Goal: Find specific page/section: Find specific page/section

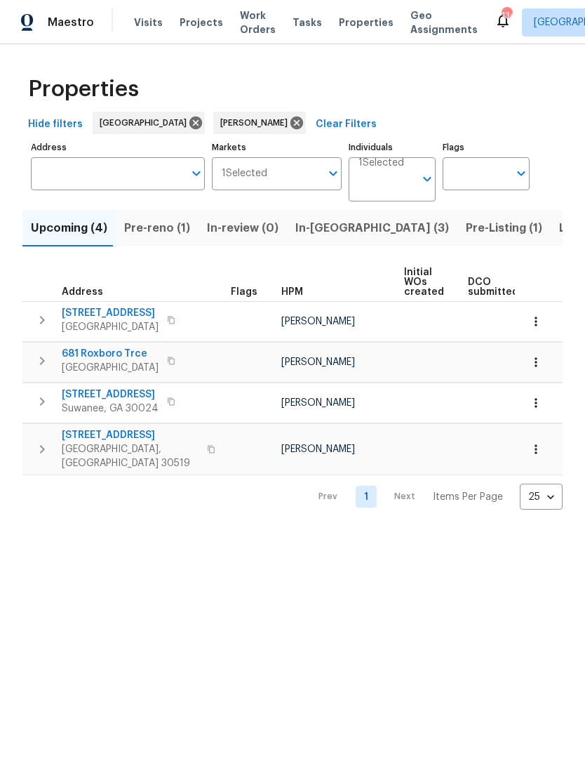
click at [466, 233] on span "Pre-Listing (1)" at bounding box center [504, 228] width 76 height 20
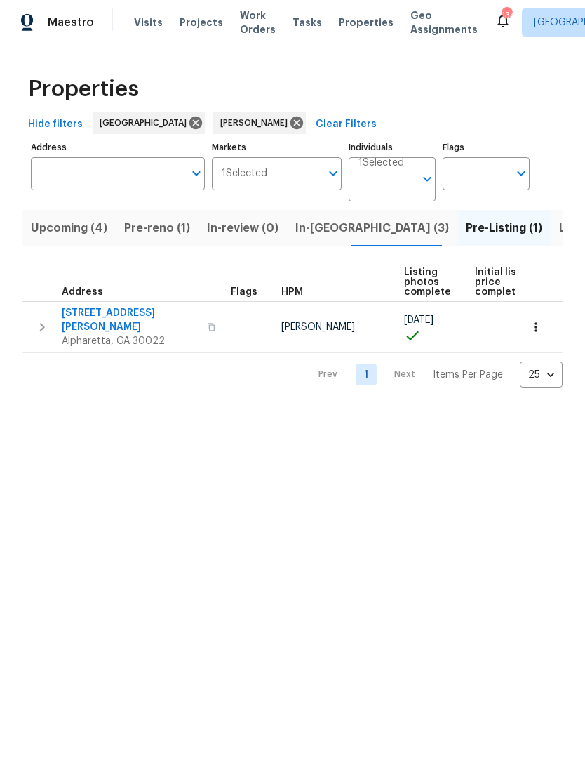
click at [559, 228] on span "Listed (12)" at bounding box center [588, 228] width 58 height 20
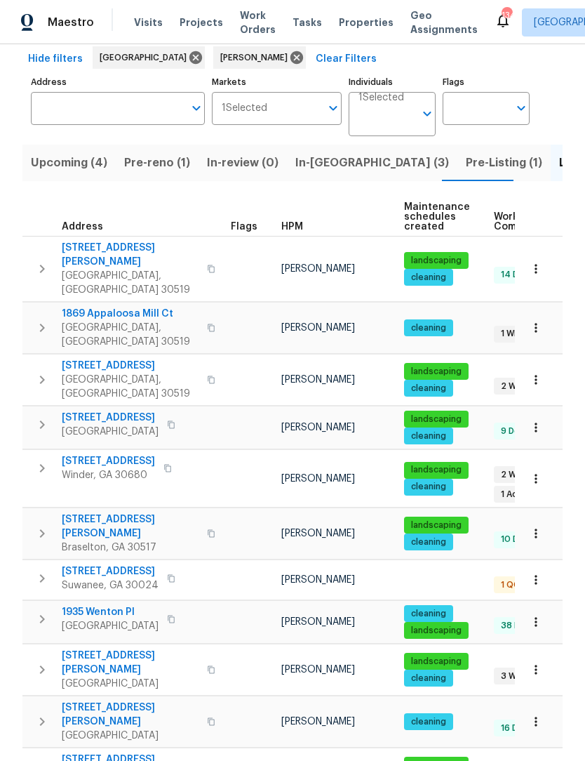
click at [535, 471] on icon "button" at bounding box center [536, 478] width 14 height 14
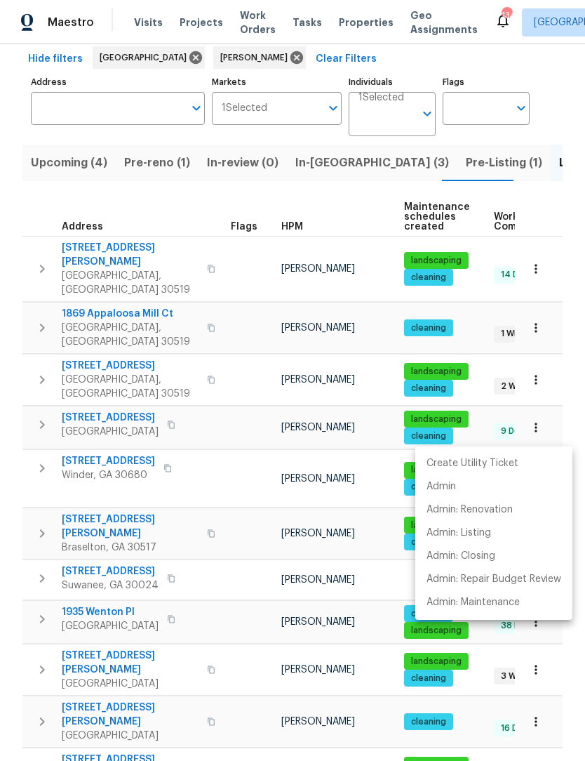
click at [77, 422] on div at bounding box center [292, 380] width 585 height 761
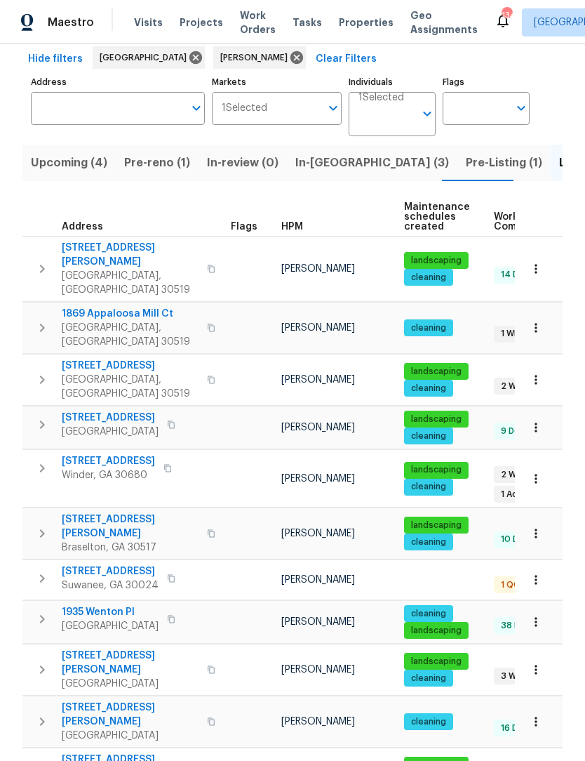
click at [91, 454] on span "[STREET_ADDRESS]" at bounding box center [108, 461] width 93 height 14
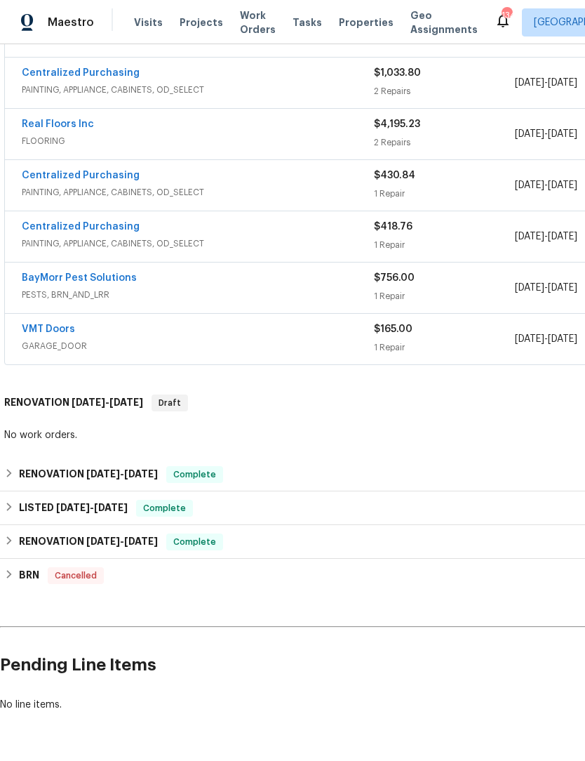
scroll to position [768, 0]
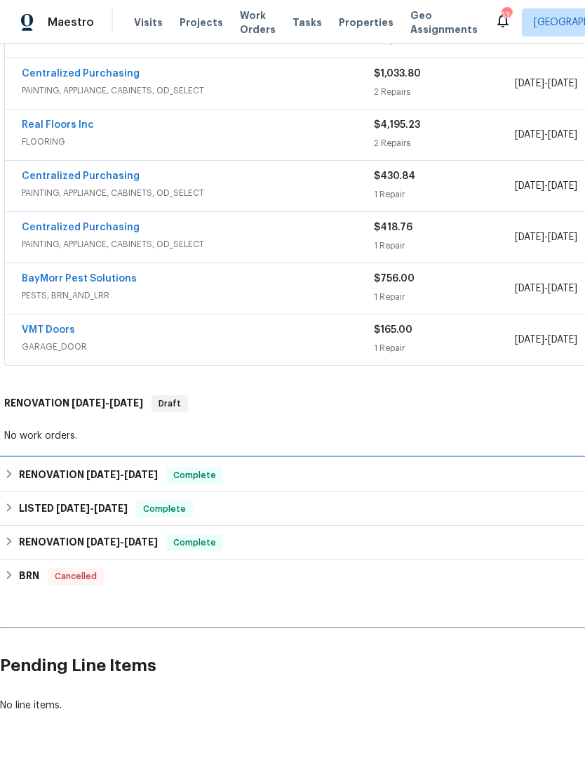
click at [17, 477] on div "RENOVATION [DATE] - [DATE] Complete" at bounding box center [396, 475] width 784 height 17
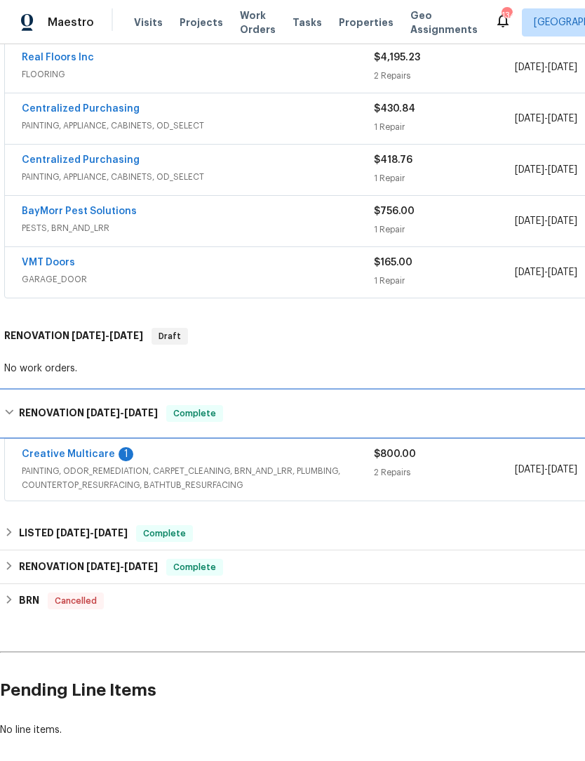
scroll to position [835, 0]
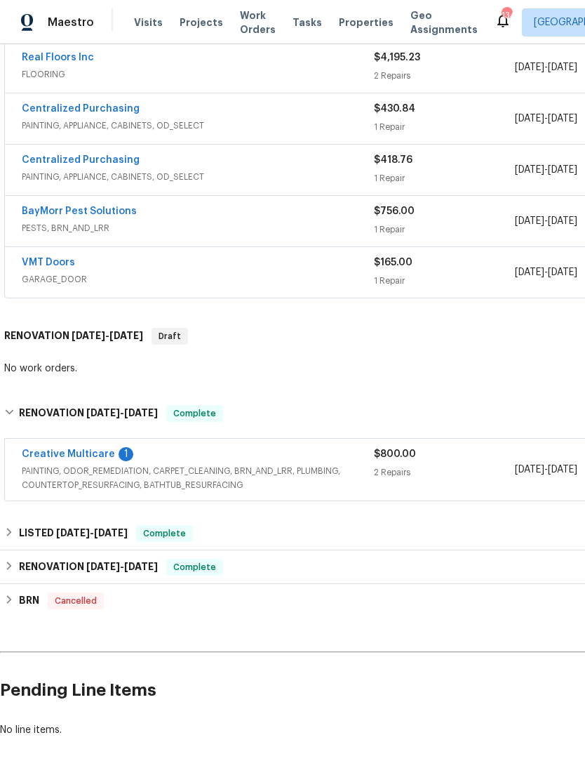
click at [55, 453] on link "Creative Multicare" at bounding box center [68, 454] width 93 height 10
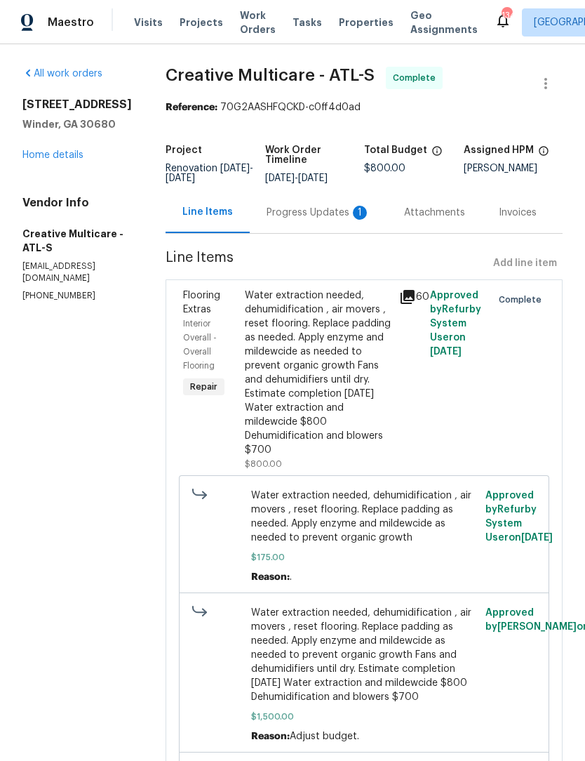
click at [332, 220] on div "Progress Updates 1" at bounding box center [319, 213] width 104 height 14
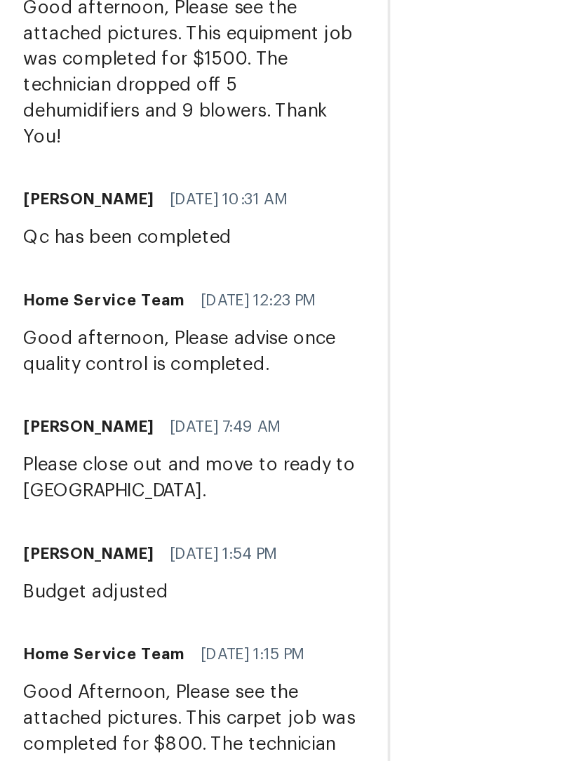
scroll to position [996, 0]
